Goal: Information Seeking & Learning: Learn about a topic

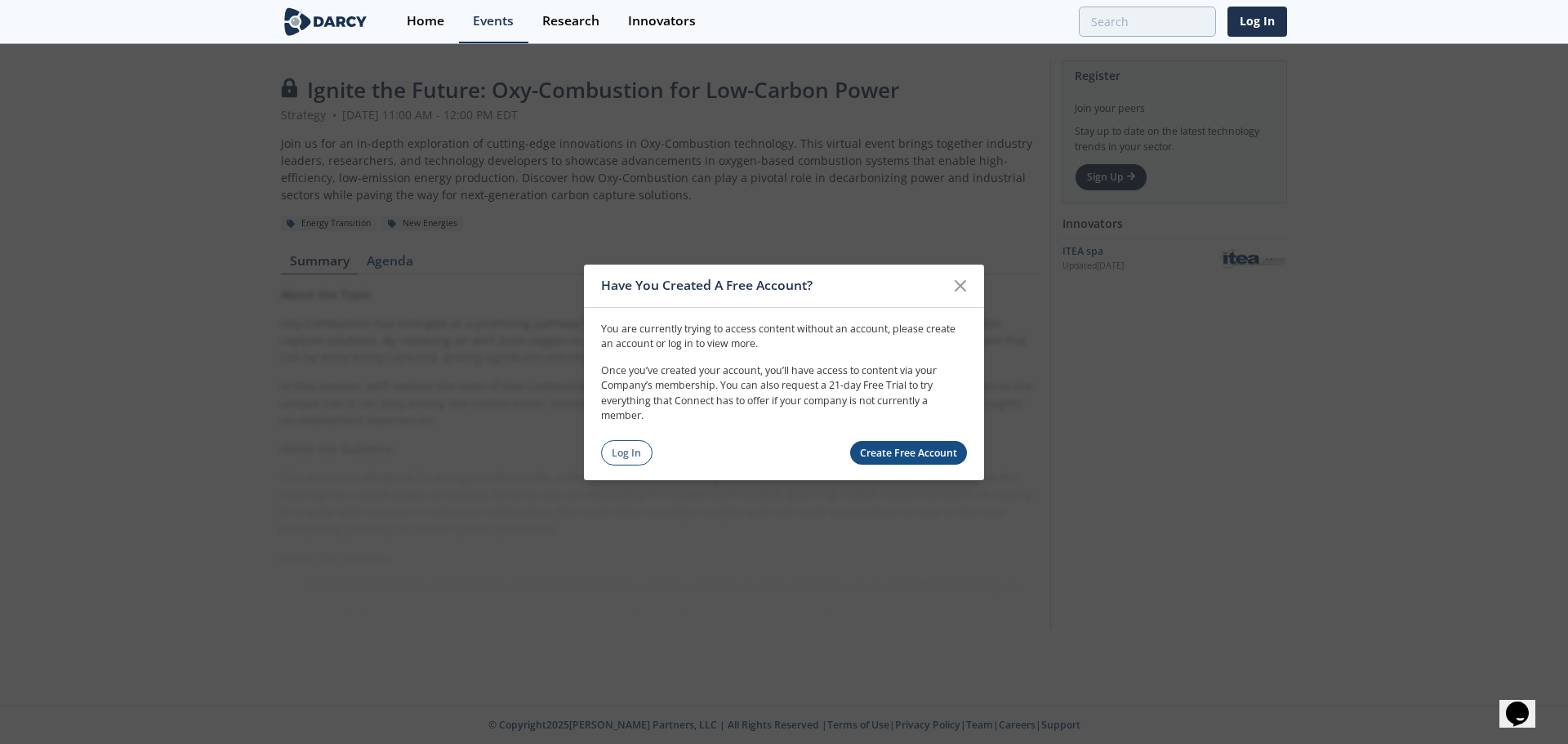
drag, startPoint x: 632, startPoint y: 452, endPoint x: 670, endPoint y: 445, distance: 38.6
click at [632, 452] on link "Log In" at bounding box center [627, 453] width 52 height 25
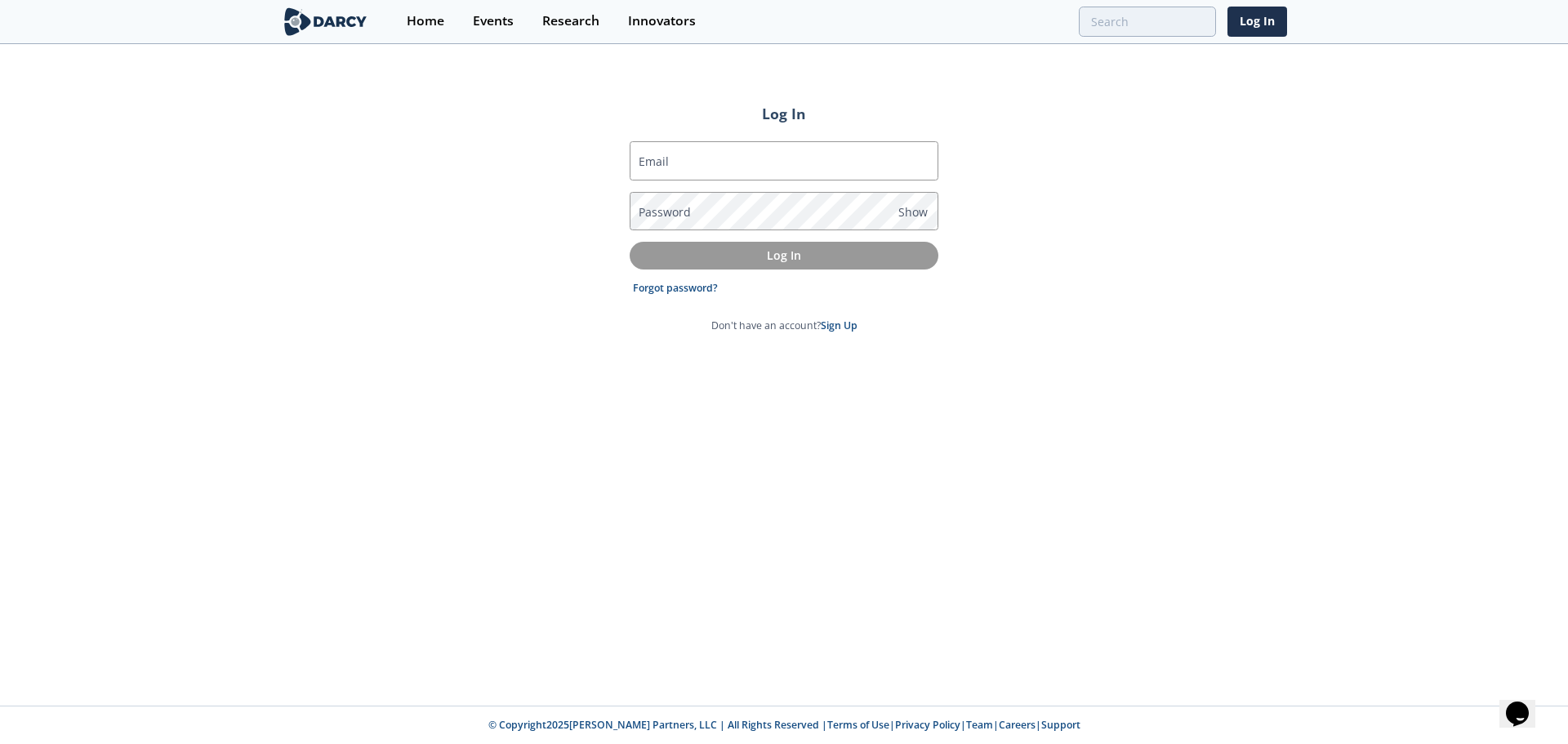
type input "[EMAIL_ADDRESS][DOMAIN_NAME]"
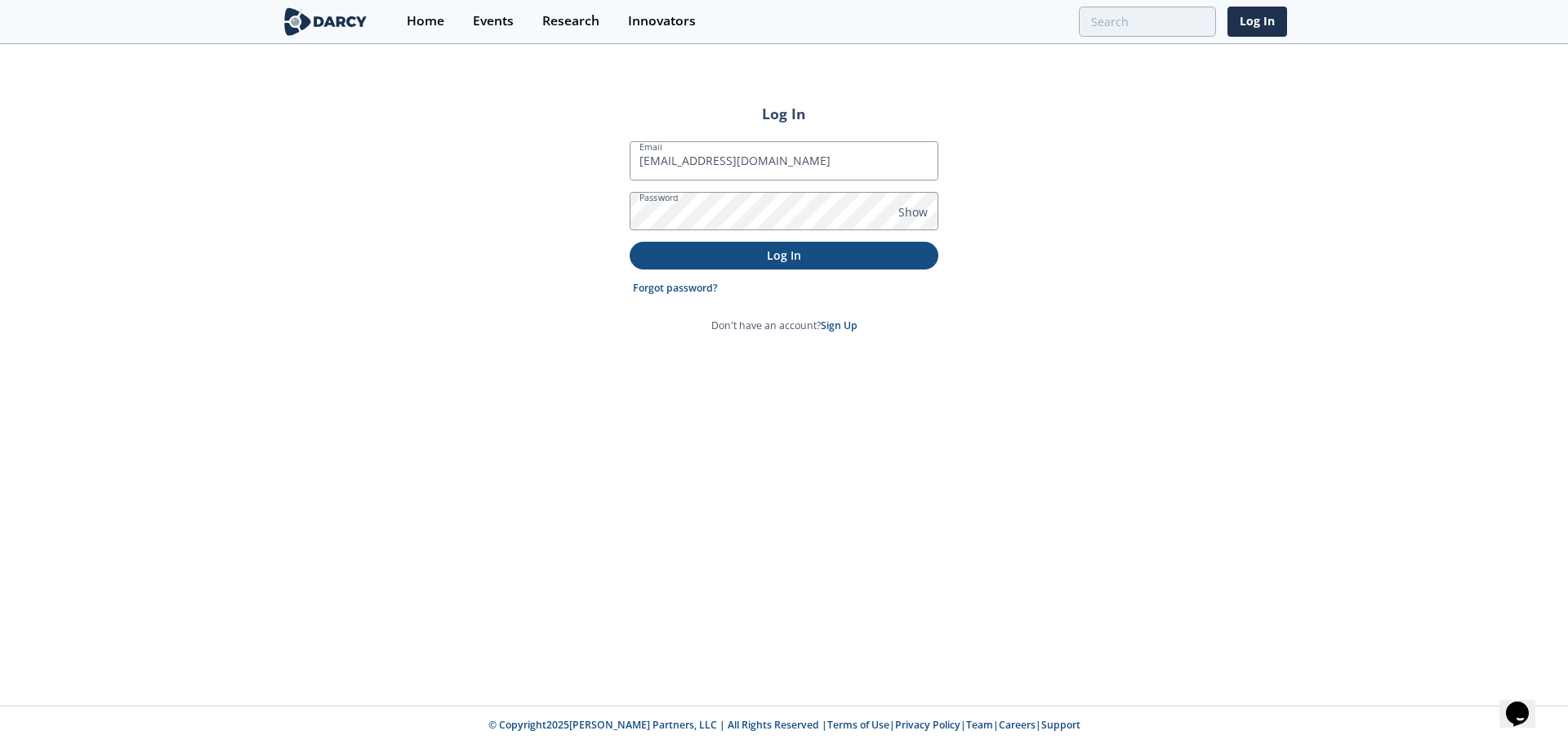
click at [768, 256] on p "Log In" at bounding box center [784, 255] width 286 height 17
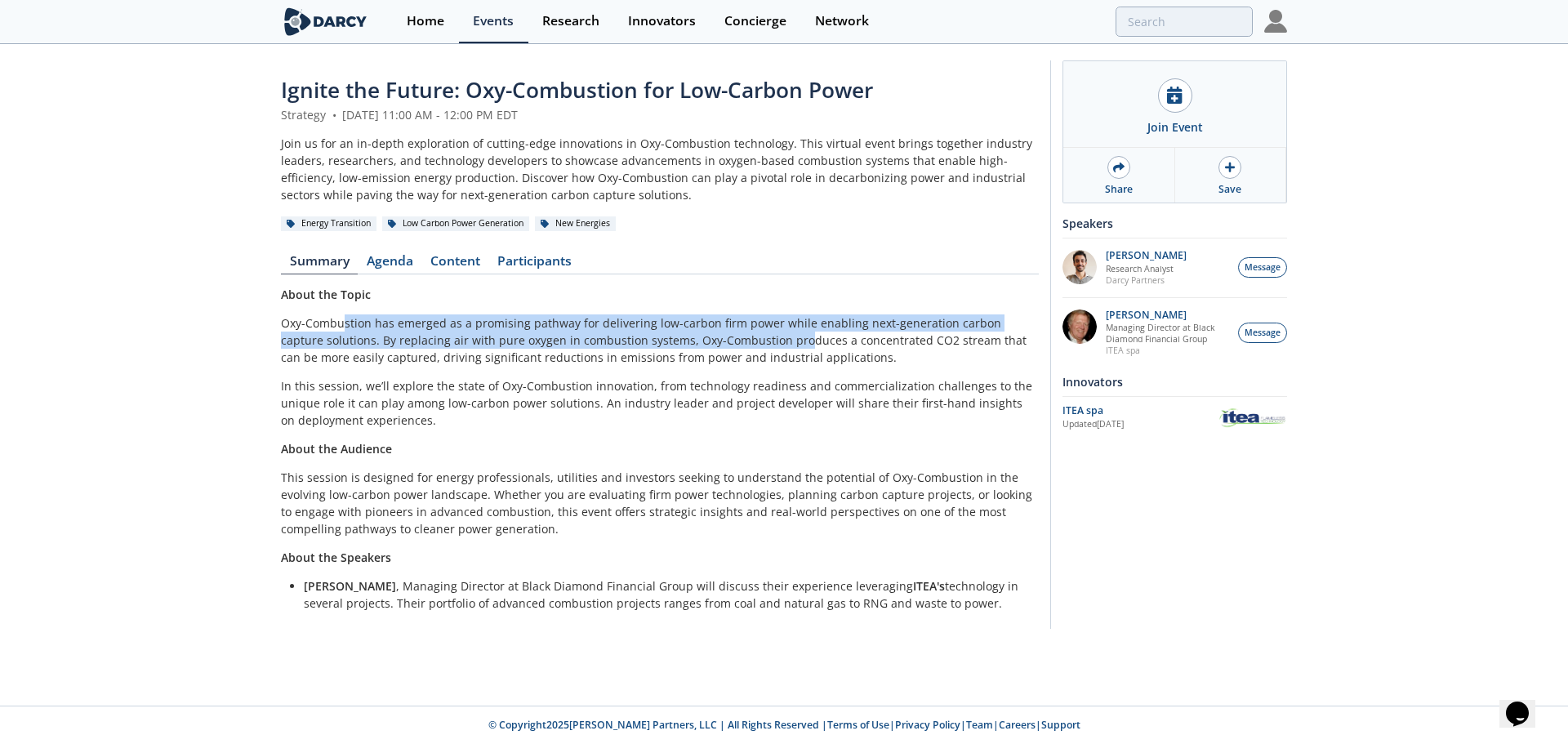
drag, startPoint x: 342, startPoint y: 330, endPoint x: 768, endPoint y: 336, distance: 426.0
click at [768, 336] on p "Oxy-Combustion has emerged as a promising pathway for delivering low-carbon fir…" at bounding box center [659, 341] width 758 height 52
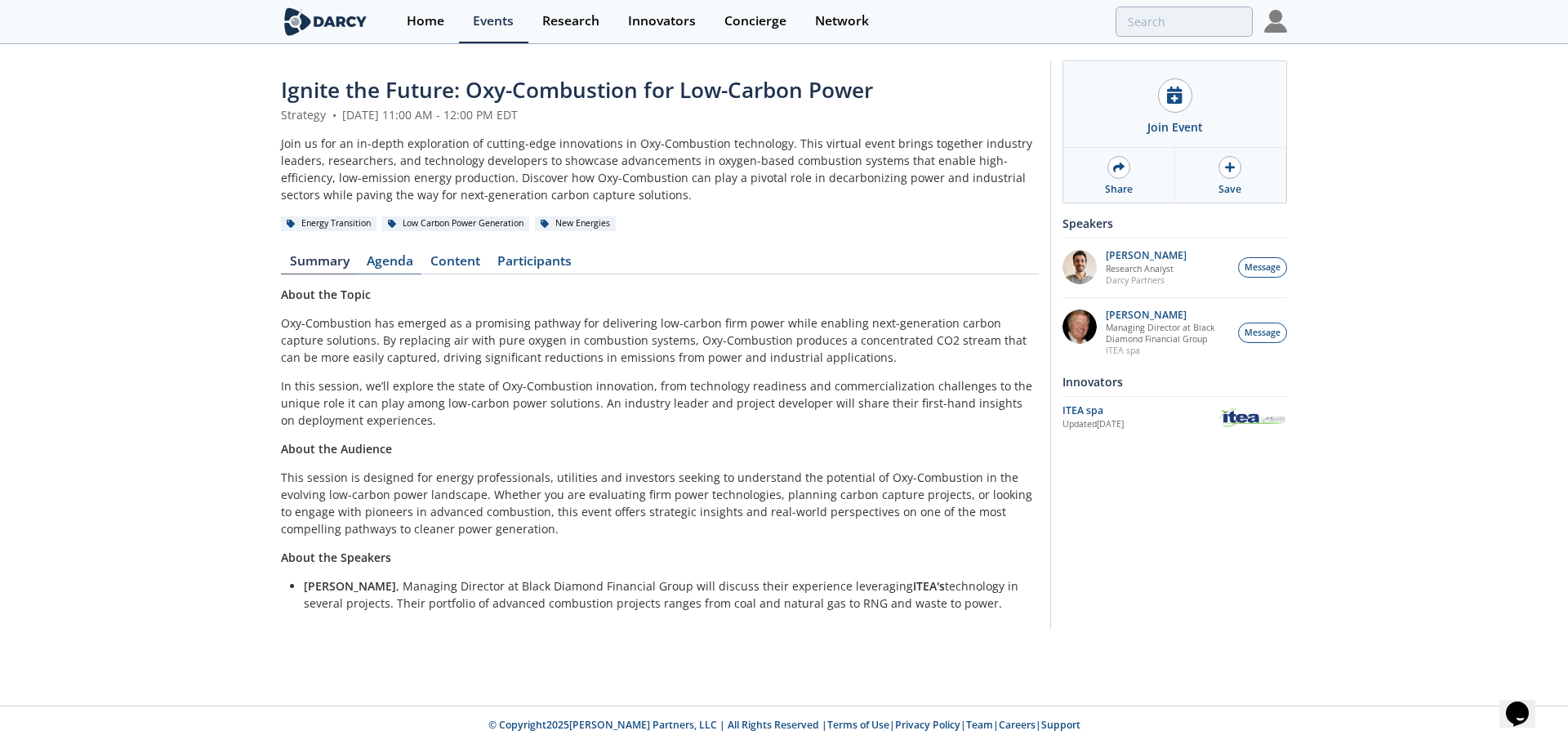
click at [411, 259] on link "Agenda" at bounding box center [390, 265] width 64 height 20
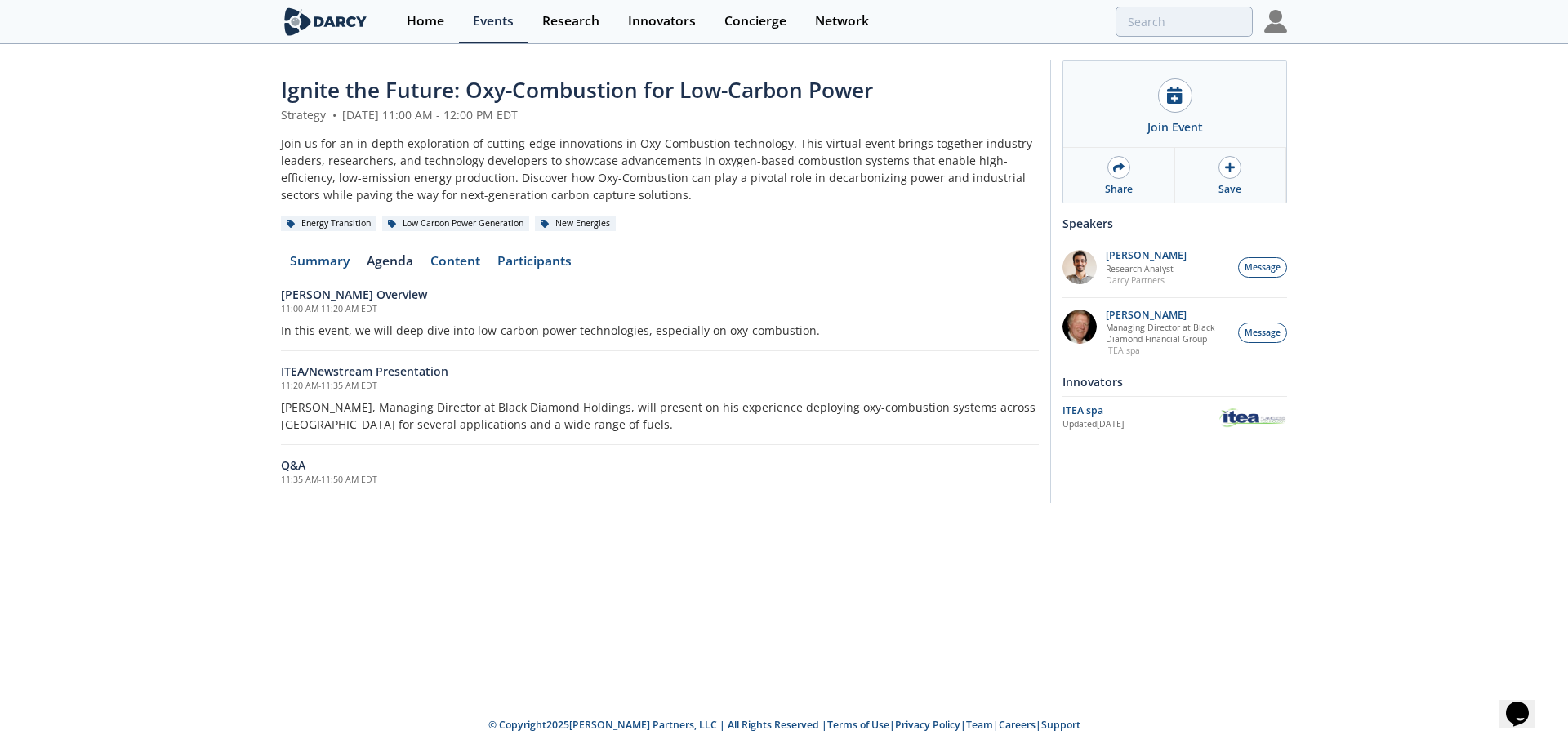
click at [434, 256] on link "Content" at bounding box center [455, 265] width 67 height 20
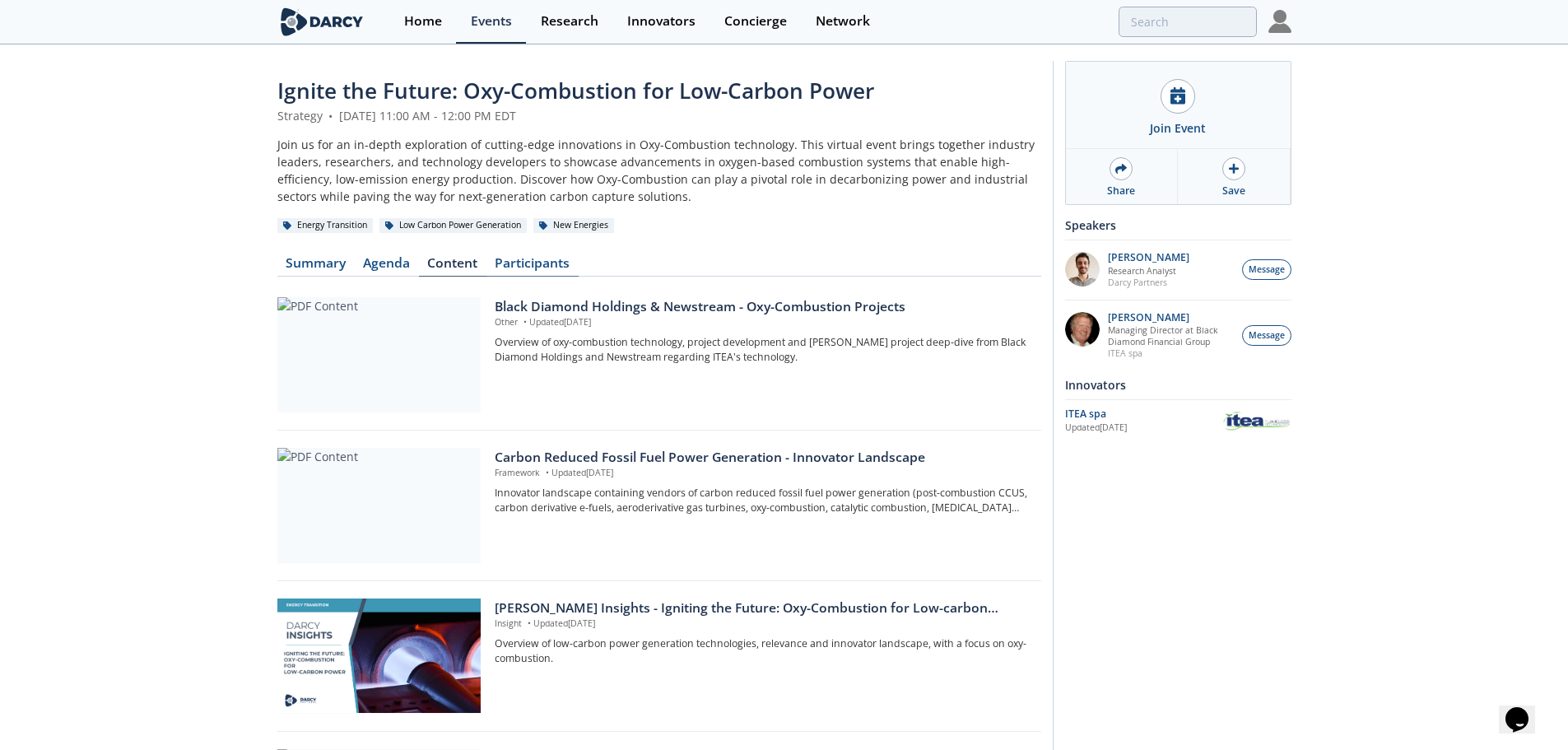
click at [557, 261] on link "Participants" at bounding box center [533, 267] width 92 height 20
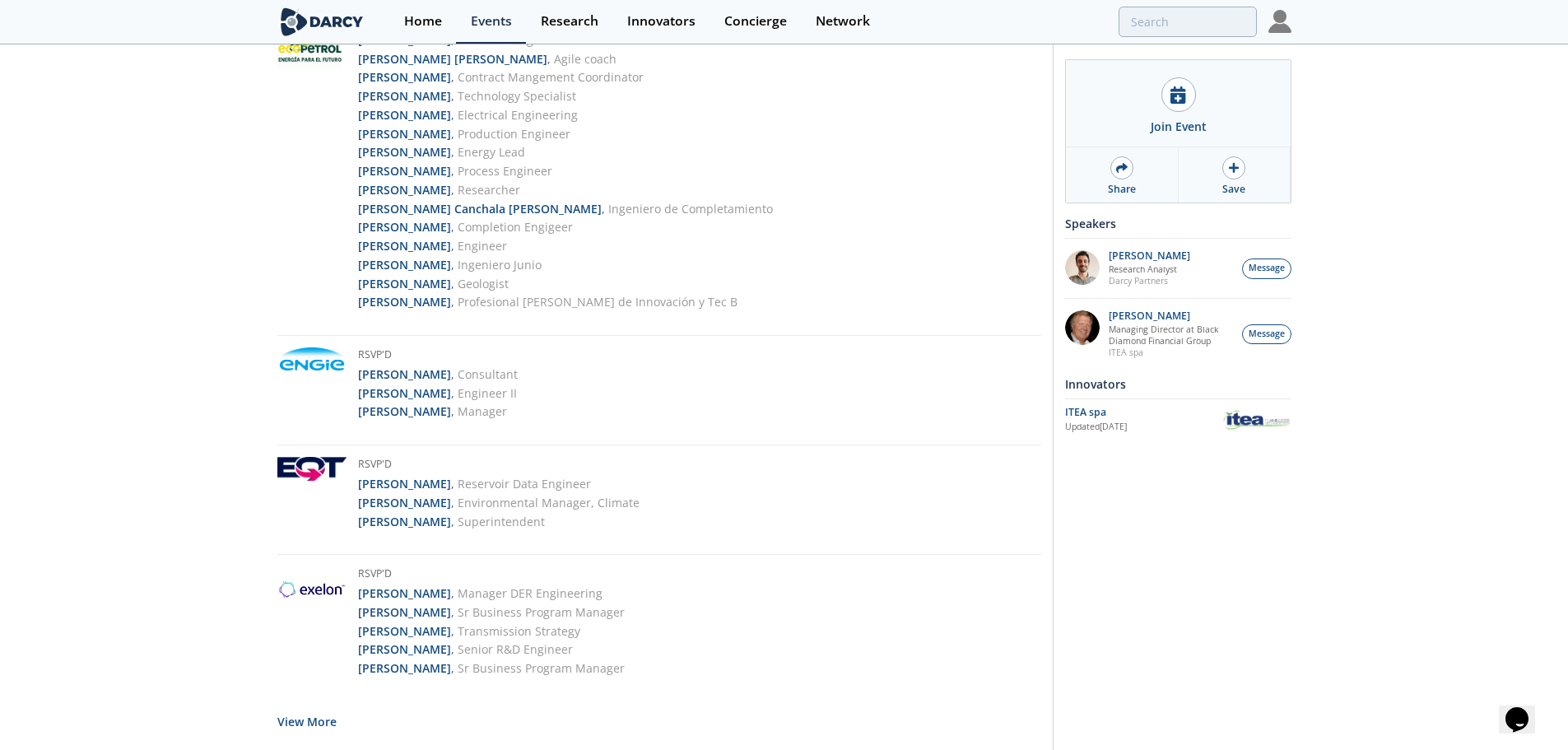
scroll to position [3262, 0]
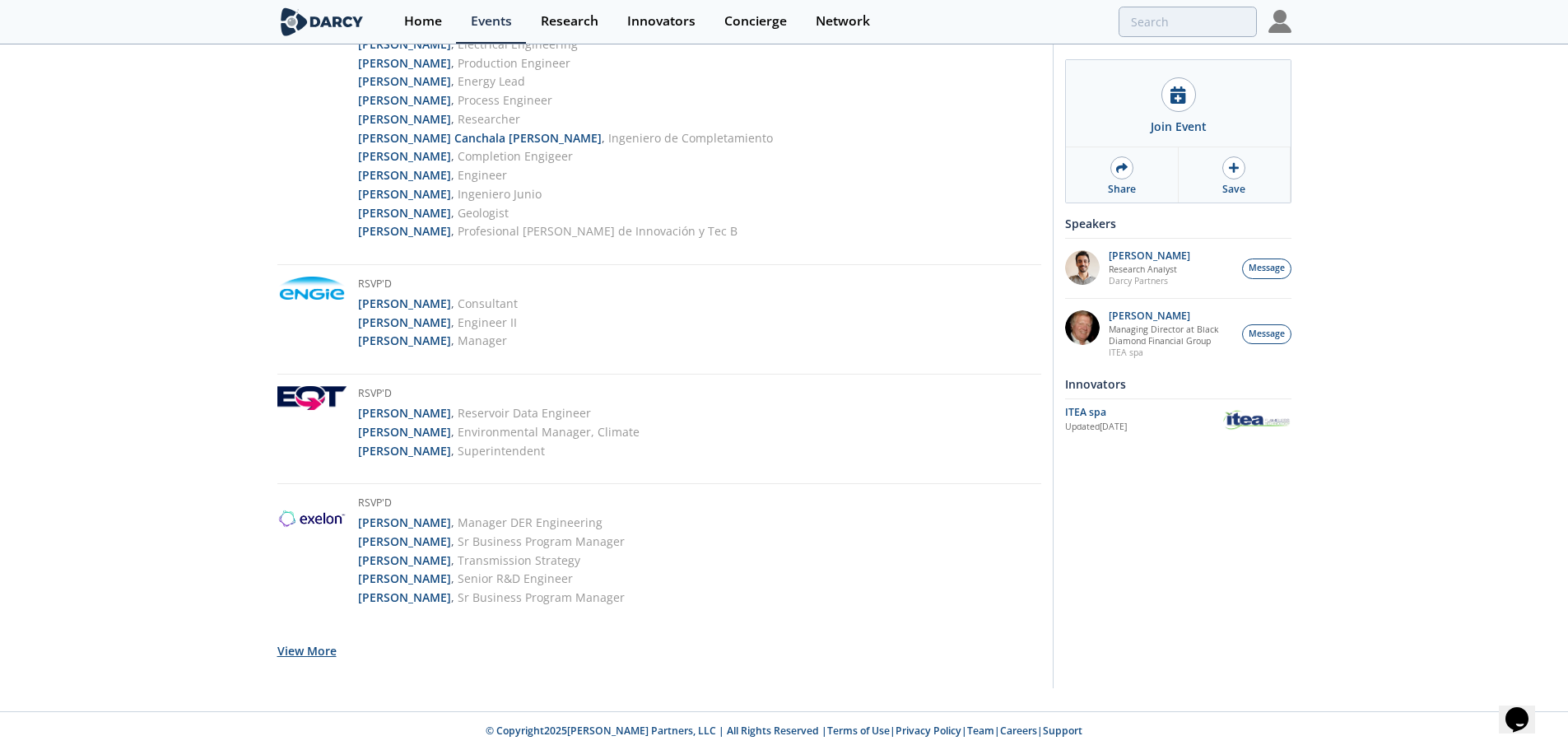
click at [309, 658] on button "View More" at bounding box center [307, 651] width 59 height 40
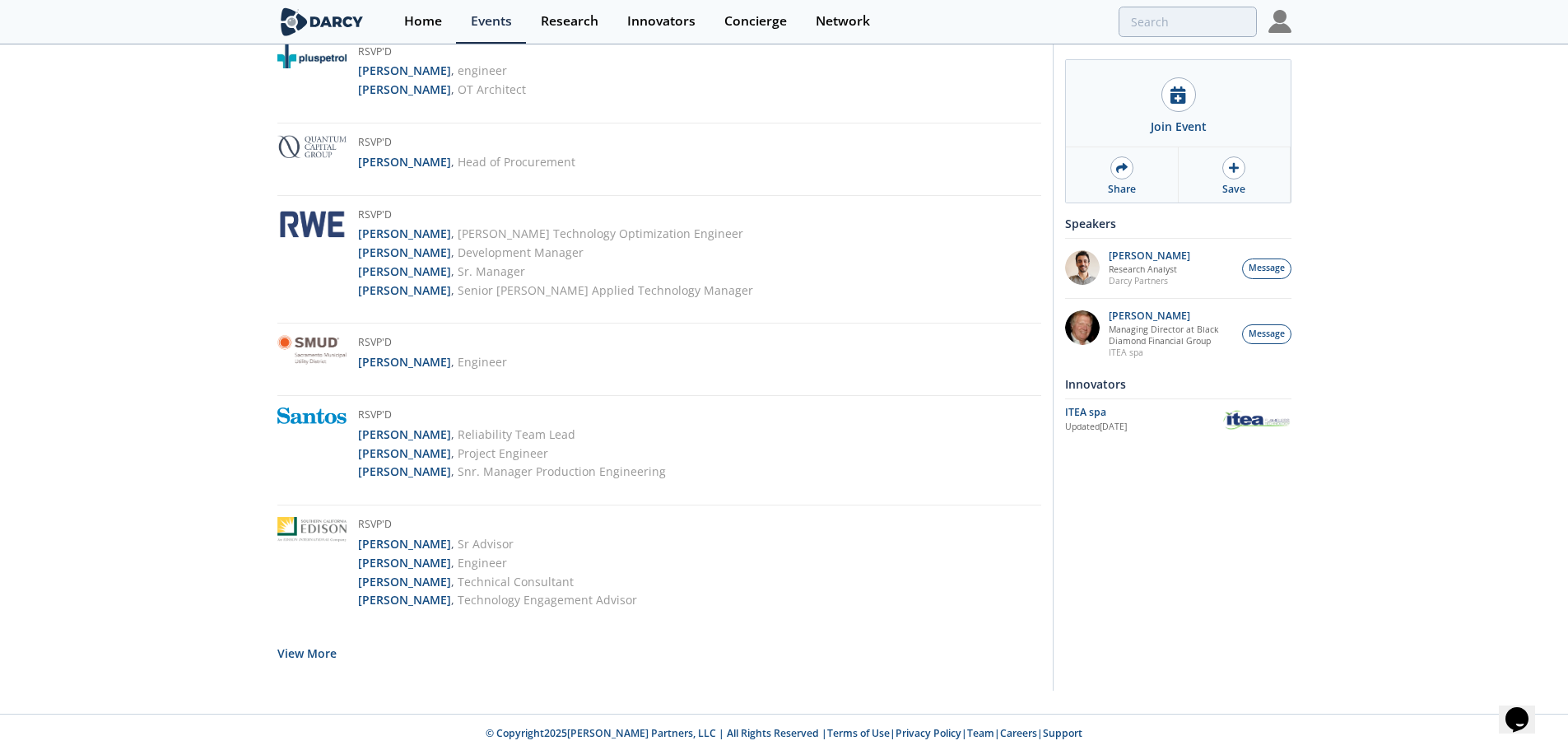
scroll to position [6229, 0]
click at [312, 655] on button "View More" at bounding box center [307, 651] width 59 height 40
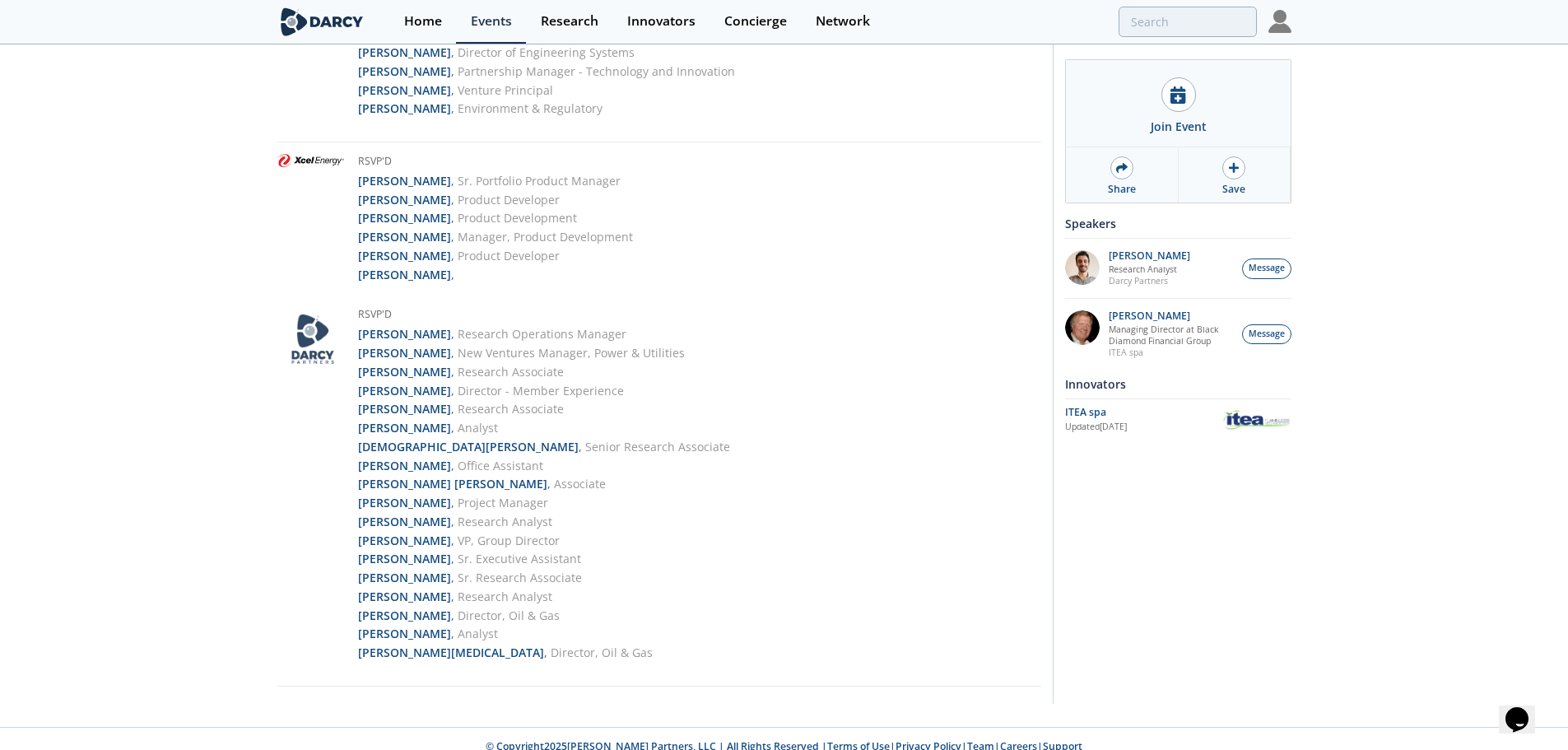
scroll to position [7448, 0]
